Goal: Information Seeking & Learning: Learn about a topic

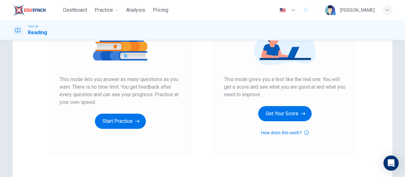
scroll to position [95, 0]
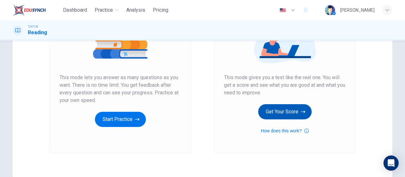
click at [273, 114] on button "Get Your Score" at bounding box center [284, 111] width 53 height 15
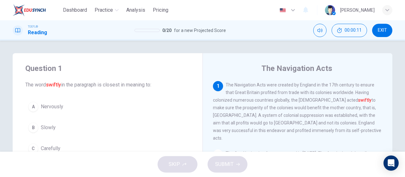
scroll to position [32, 0]
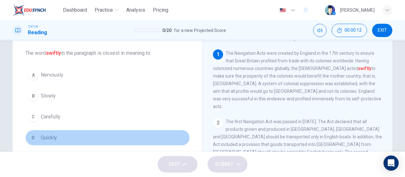
click at [54, 140] on span "Quickly" at bounding box center [49, 138] width 16 height 8
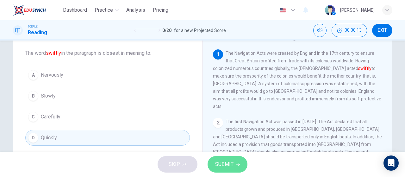
click at [235, 165] on button "SUBMIT" at bounding box center [228, 164] width 40 height 16
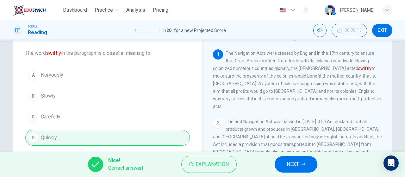
click at [307, 167] on button "NEXT" at bounding box center [296, 164] width 43 height 16
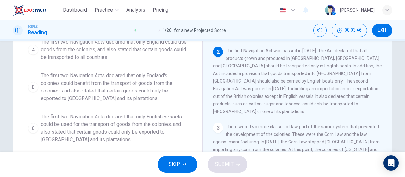
scroll to position [39, 0]
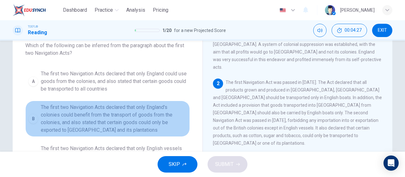
click at [78, 117] on span "The first two Navigation Acts declared that only England's colonies could benef…" at bounding box center [114, 118] width 146 height 30
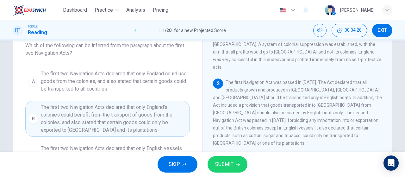
drag, startPoint x: 202, startPoint y: 160, endPoint x: 243, endPoint y: 169, distance: 42.2
click at [207, 162] on div "SKIP SUBMIT" at bounding box center [202, 164] width 405 height 25
click at [239, 166] on button "SUBMIT" at bounding box center [228, 164] width 40 height 16
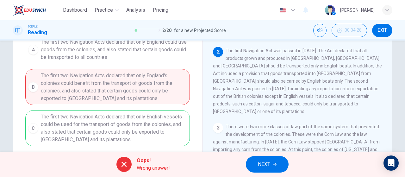
scroll to position [102, 0]
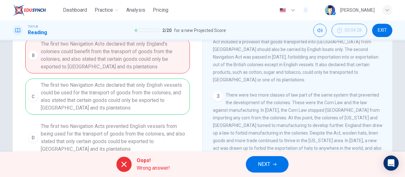
click at [268, 160] on span "NEXT" at bounding box center [264, 164] width 12 height 9
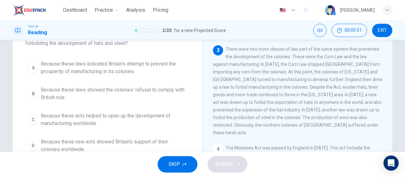
scroll to position [39, 0]
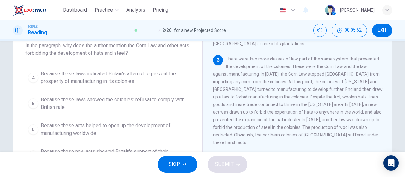
click at [89, 72] on span "Because these laws indicated Britain's attempt to prevent the prosperity of man…" at bounding box center [114, 77] width 146 height 15
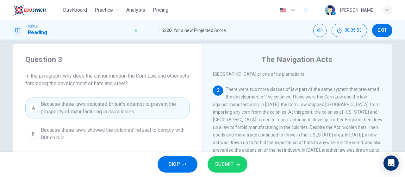
scroll to position [8, 0]
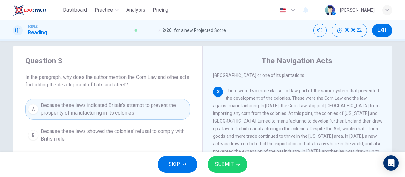
click at [228, 162] on span "SUBMIT" at bounding box center [224, 164] width 18 height 9
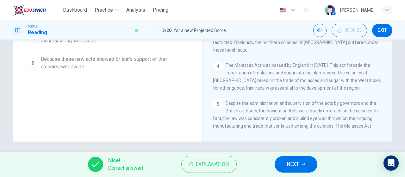
scroll to position [134, 0]
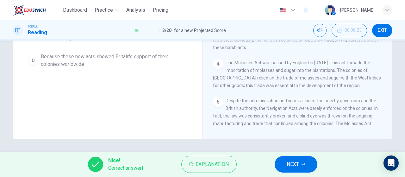
click at [299, 165] on span "NEXT" at bounding box center [293, 164] width 12 height 9
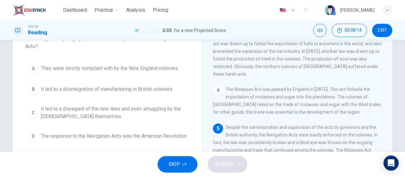
scroll to position [32, 0]
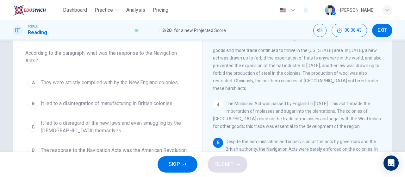
click at [97, 112] on div "A They were strictly complied with by the New England colonies B It led to a di…" at bounding box center [107, 117] width 165 height 84
click at [95, 122] on span "It led to a disregard of the new laws and even smuggling by the [DEMOGRAPHIC_DA…" at bounding box center [114, 126] width 146 height 15
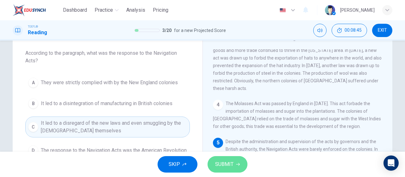
click at [237, 166] on icon "button" at bounding box center [238, 164] width 4 height 4
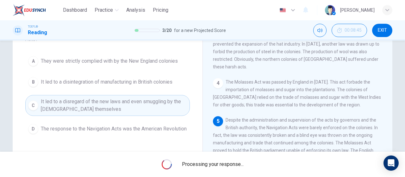
scroll to position [63, 0]
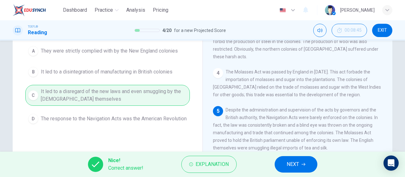
click at [300, 165] on button "NEXT" at bounding box center [296, 164] width 43 height 16
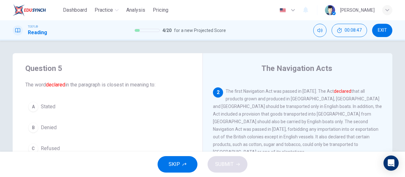
scroll to position [32, 0]
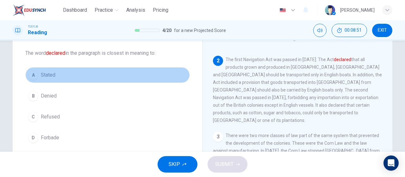
click at [109, 78] on button "A Stated" at bounding box center [107, 75] width 165 height 16
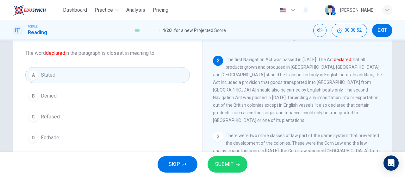
click at [229, 166] on span "SUBMIT" at bounding box center [224, 164] width 18 height 9
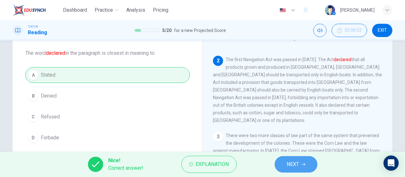
click at [301, 166] on button "NEXT" at bounding box center [296, 164] width 43 height 16
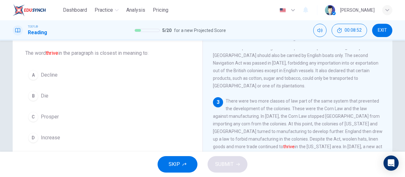
scroll to position [99, 0]
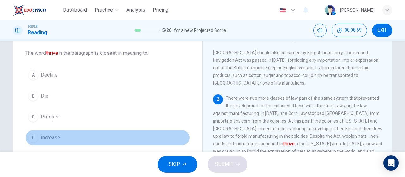
click at [53, 136] on span "Increase" at bounding box center [50, 138] width 19 height 8
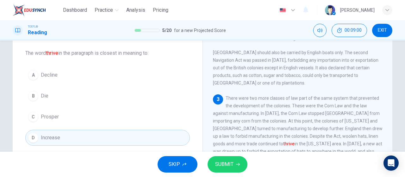
drag, startPoint x: 218, startPoint y: 155, endPoint x: 216, endPoint y: 158, distance: 3.9
click at [218, 156] on div "SKIP SUBMIT" at bounding box center [202, 164] width 405 height 25
click at [214, 165] on button "SUBMIT" at bounding box center [228, 164] width 40 height 16
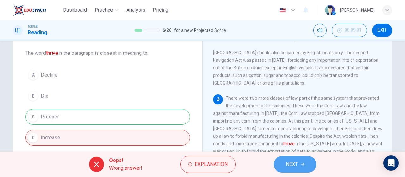
click at [289, 159] on button "NEXT" at bounding box center [295, 164] width 43 height 16
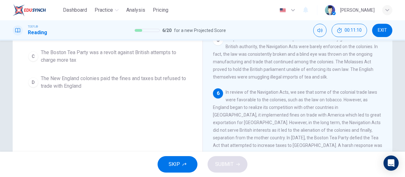
scroll to position [102, 0]
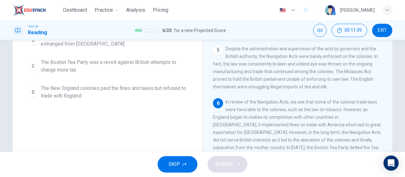
click at [115, 100] on span "The New England colonies paid the fines and taxes but refused to trade with Eng…" at bounding box center [114, 91] width 146 height 15
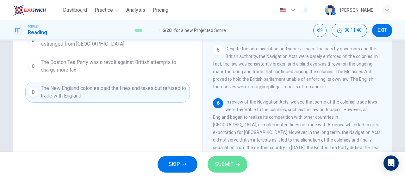
click at [228, 163] on span "SUBMIT" at bounding box center [224, 164] width 18 height 9
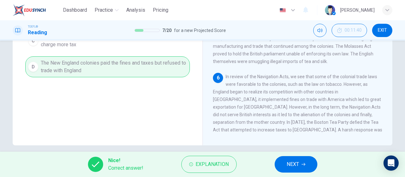
scroll to position [134, 0]
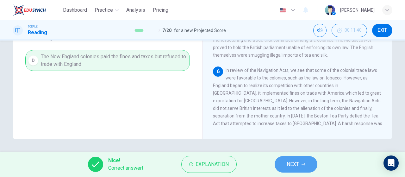
click at [287, 161] on span "NEXT" at bounding box center [293, 164] width 12 height 9
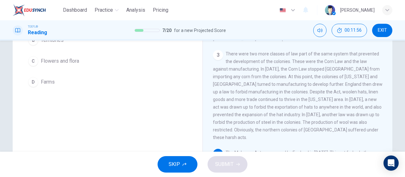
scroll to position [56, 0]
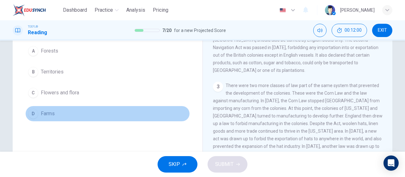
drag, startPoint x: 53, startPoint y: 109, endPoint x: 97, endPoint y: 116, distance: 44.6
click at [53, 109] on button "D Farms" at bounding box center [107, 114] width 165 height 16
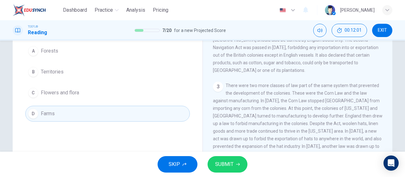
click at [226, 164] on span "SUBMIT" at bounding box center [224, 164] width 18 height 9
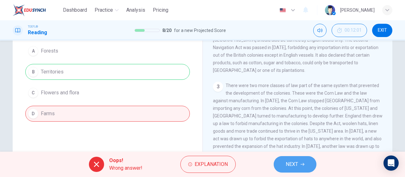
click at [284, 160] on button "NEXT" at bounding box center [295, 164] width 43 height 16
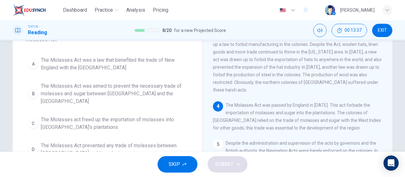
scroll to position [63, 0]
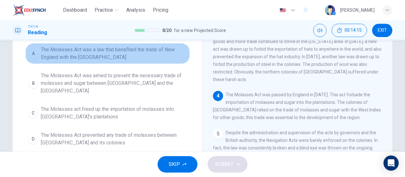
click at [130, 54] on span "The Molasses Act was a law that benefited the trade of New England with the [GE…" at bounding box center [114, 53] width 146 height 15
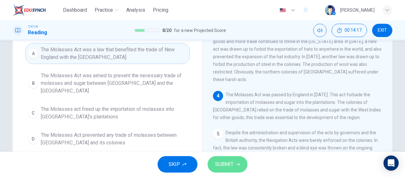
click at [235, 165] on button "SUBMIT" at bounding box center [228, 164] width 40 height 16
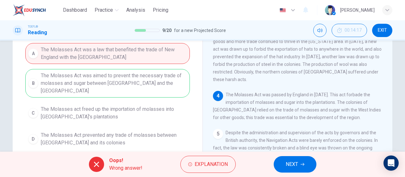
click at [298, 163] on span "NEXT" at bounding box center [292, 164] width 12 height 9
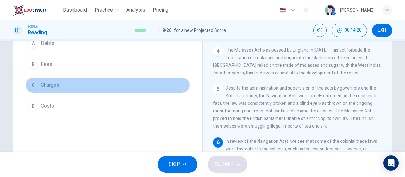
drag, startPoint x: 77, startPoint y: 82, endPoint x: 89, endPoint y: 93, distance: 16.6
click at [78, 81] on button "C Charges" at bounding box center [107, 85] width 165 height 16
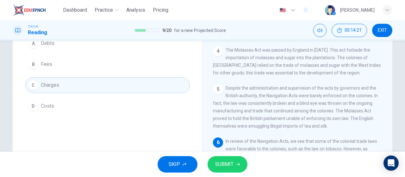
click at [229, 170] on button "SUBMIT" at bounding box center [228, 164] width 40 height 16
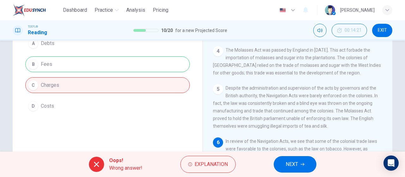
click at [283, 159] on button "NEXT" at bounding box center [295, 164] width 43 height 16
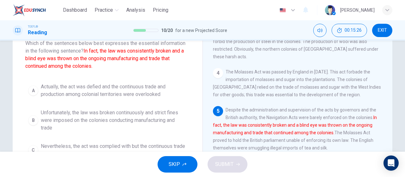
scroll to position [32, 0]
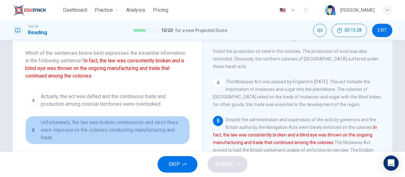
click at [147, 129] on span "Unfortunately, the law was broken continuously and strict fines were imposed on…" at bounding box center [114, 130] width 146 height 23
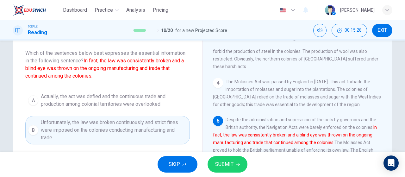
click at [230, 167] on span "SUBMIT" at bounding box center [224, 164] width 18 height 9
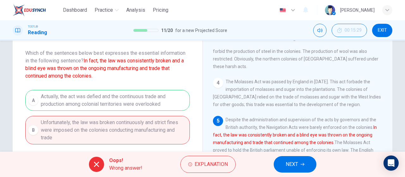
click at [293, 163] on span "NEXT" at bounding box center [292, 164] width 12 height 9
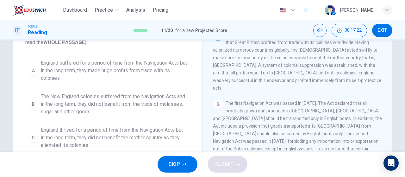
scroll to position [63, 0]
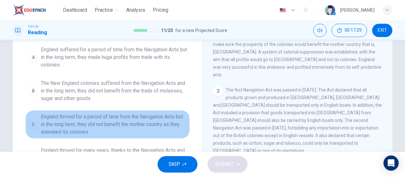
click at [142, 119] on span "England thrived for a period of time from the Navigation Acts but in the long t…" at bounding box center [114, 124] width 146 height 23
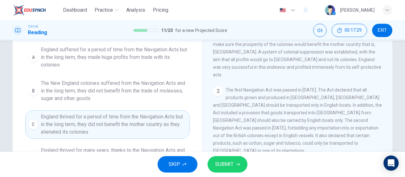
click at [225, 165] on span "SUBMIT" at bounding box center [224, 164] width 18 height 9
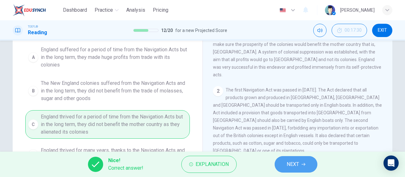
click at [291, 161] on span "NEXT" at bounding box center [293, 164] width 12 height 9
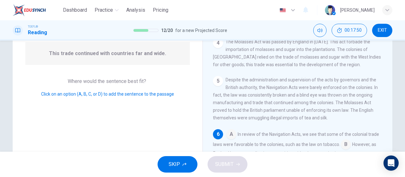
click at [345, 140] on input at bounding box center [346, 145] width 10 height 10
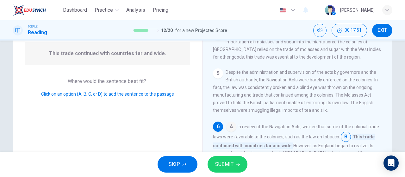
scroll to position [95, 0]
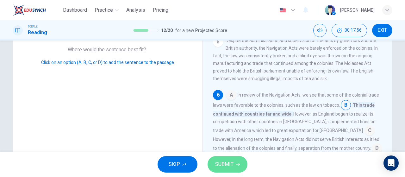
click at [219, 166] on span "SUBMIT" at bounding box center [224, 164] width 18 height 9
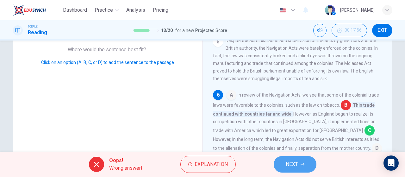
click at [288, 161] on span "NEXT" at bounding box center [292, 164] width 12 height 9
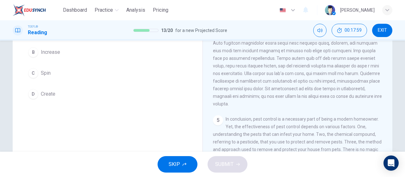
scroll to position [0, 0]
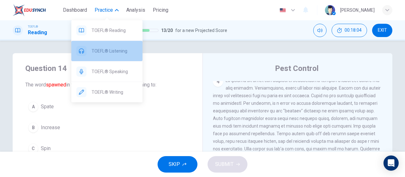
drag, startPoint x: 118, startPoint y: 55, endPoint x: 227, endPoint y: 39, distance: 109.3
click at [118, 54] on div "TOEFL® Listening" at bounding box center [106, 51] width 71 height 20
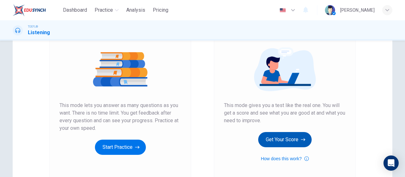
scroll to position [95, 0]
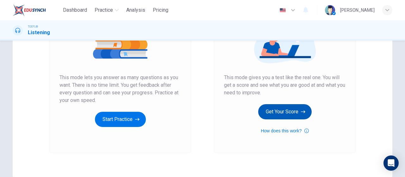
click at [279, 110] on button "Get Your Score" at bounding box center [284, 111] width 53 height 15
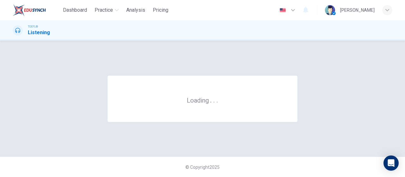
scroll to position [0, 0]
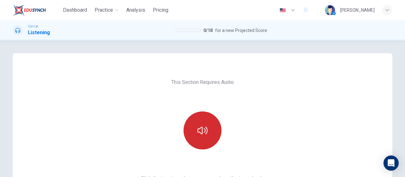
click at [206, 128] on icon "button" at bounding box center [202, 130] width 10 height 10
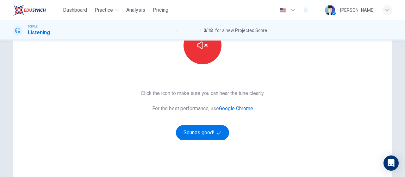
scroll to position [95, 0]
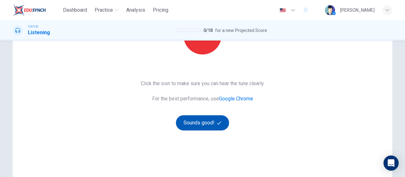
click at [202, 126] on button "Sounds good!" at bounding box center [202, 122] width 53 height 15
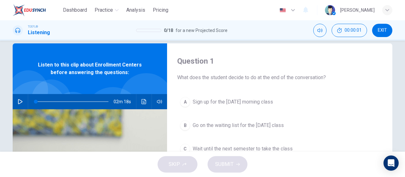
scroll to position [0, 0]
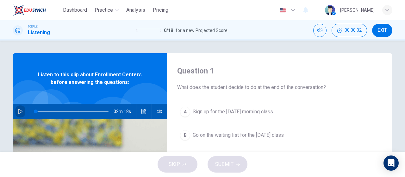
click at [20, 111] on icon "button" at bounding box center [20, 111] width 4 height 5
click at [18, 114] on button "button" at bounding box center [20, 111] width 10 height 15
type input "0"
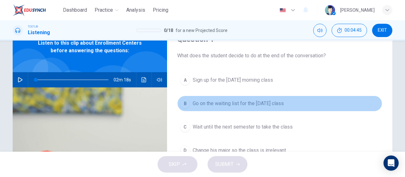
click at [247, 102] on span "Go on the waiting list for the Monday class" at bounding box center [238, 104] width 91 height 8
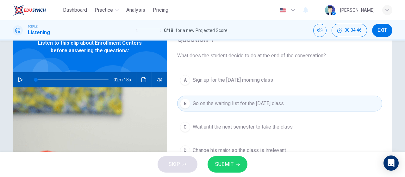
scroll to position [63, 0]
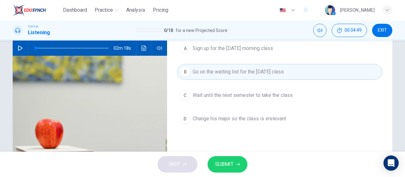
click at [235, 161] on button "SUBMIT" at bounding box center [228, 164] width 40 height 16
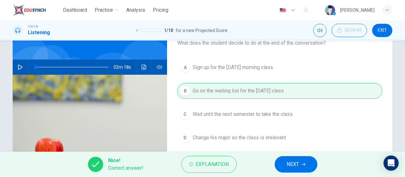
scroll to position [32, 0]
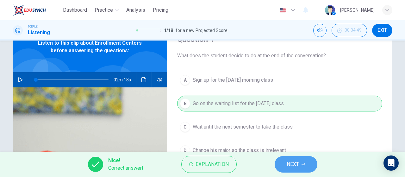
click at [294, 164] on span "NEXT" at bounding box center [293, 164] width 12 height 9
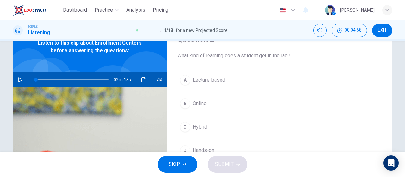
scroll to position [63, 0]
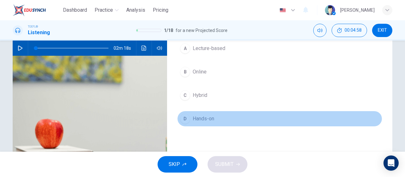
click at [224, 120] on button "D Hands-on" at bounding box center [279, 119] width 205 height 16
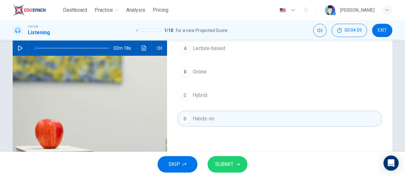
click at [235, 157] on button "SUBMIT" at bounding box center [228, 164] width 40 height 16
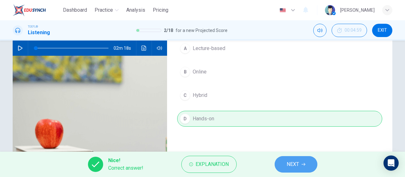
click at [288, 164] on span "NEXT" at bounding box center [293, 164] width 12 height 9
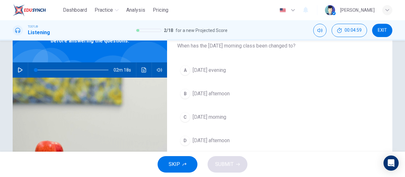
scroll to position [32, 0]
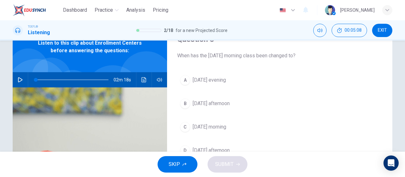
click at [228, 124] on button "C Friday morning" at bounding box center [279, 127] width 205 height 16
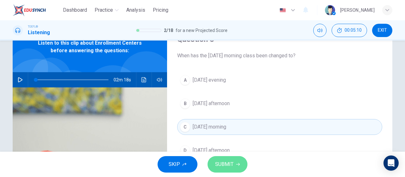
click at [232, 163] on span "SUBMIT" at bounding box center [224, 164] width 18 height 9
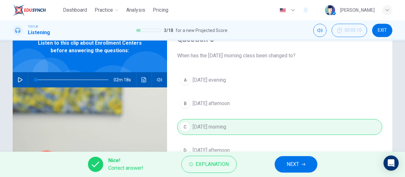
click at [296, 162] on span "NEXT" at bounding box center [293, 164] width 12 height 9
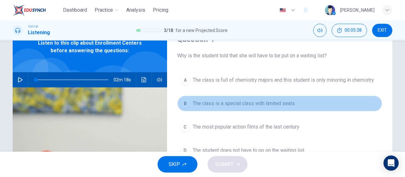
click at [263, 103] on span "The class is a special class with limited seats" at bounding box center [244, 104] width 102 height 8
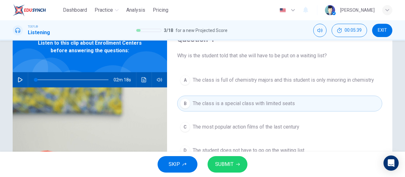
click at [236, 164] on icon "button" at bounding box center [238, 164] width 4 height 4
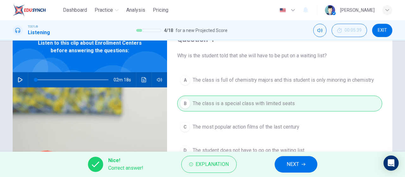
click at [282, 161] on button "NEXT" at bounding box center [296, 164] width 43 height 16
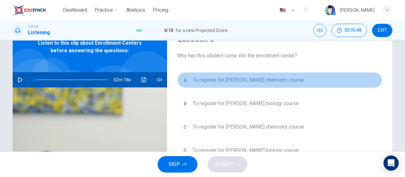
click at [290, 78] on span "To register for Professor Taylor's chemistry course" at bounding box center [248, 80] width 111 height 8
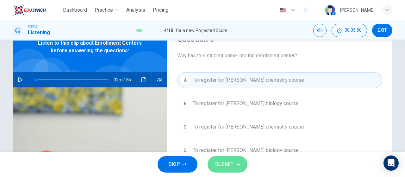
click at [238, 160] on button "SUBMIT" at bounding box center [228, 164] width 40 height 16
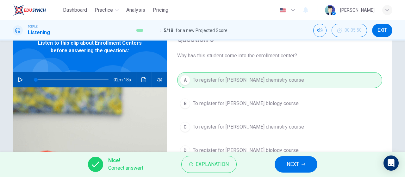
click at [289, 168] on span "NEXT" at bounding box center [293, 164] width 12 height 9
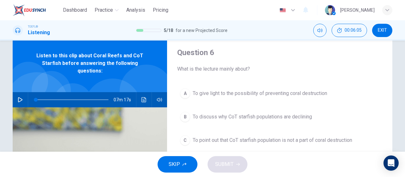
scroll to position [0, 0]
